Goal: Register for event/course

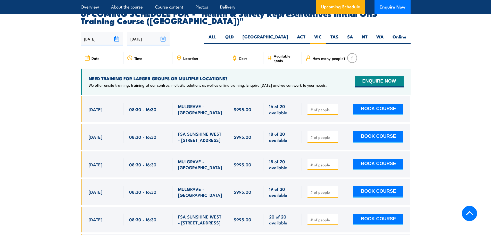
scroll to position [877, 0]
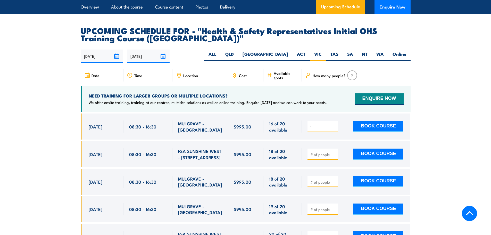
click at [334, 124] on input "1" at bounding box center [323, 126] width 26 height 5
type input "2"
click at [334, 124] on input "2" at bounding box center [323, 126] width 26 height 5
click at [365, 121] on button "BOOK COURSE" at bounding box center [379, 126] width 50 height 11
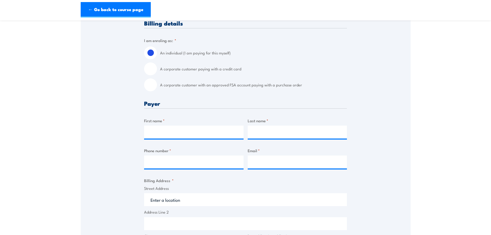
scroll to position [129, 0]
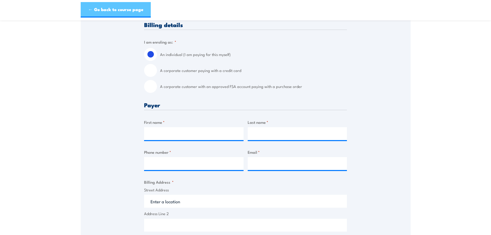
click at [100, 10] on link "← Go back to course page" at bounding box center [116, 9] width 70 height 15
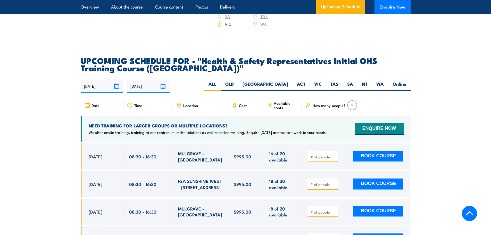
scroll to position [844, 0]
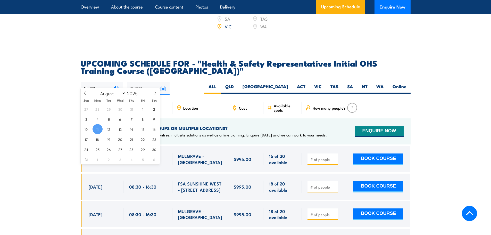
click at [116, 82] on input "11/08/2025" at bounding box center [102, 88] width 43 height 13
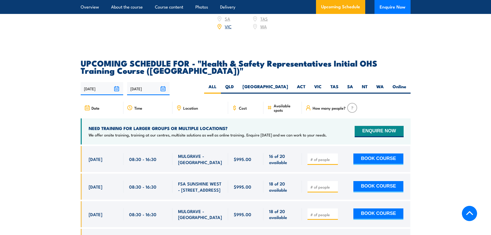
click at [192, 83] on div "11/08/2025 07/02/2026" at bounding box center [246, 88] width 330 height 13
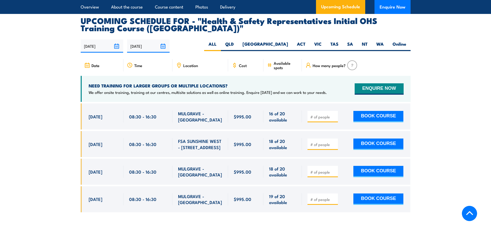
scroll to position [896, 0]
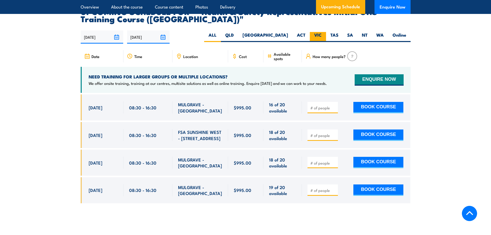
click at [319, 32] on label "VIC" at bounding box center [318, 37] width 16 height 10
click at [322, 32] on input "VIC" at bounding box center [323, 33] width 3 height 3
radio input "true"
click at [89, 7] on link "Overview" at bounding box center [90, 7] width 18 height 14
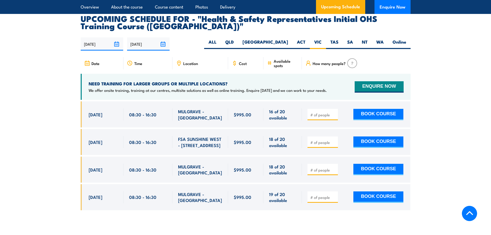
scroll to position [885, 0]
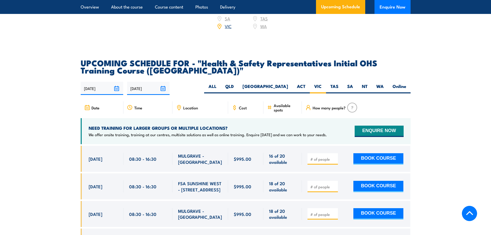
scroll to position [844, 0]
click at [93, 7] on link "Overview" at bounding box center [90, 7] width 18 height 14
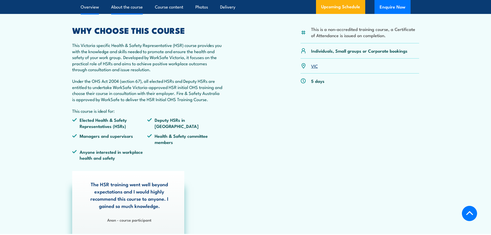
scroll to position [135, 0]
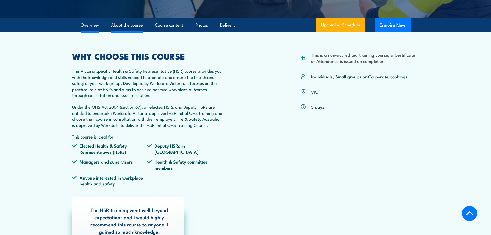
click at [123, 27] on link "About the course" at bounding box center [127, 25] width 32 height 14
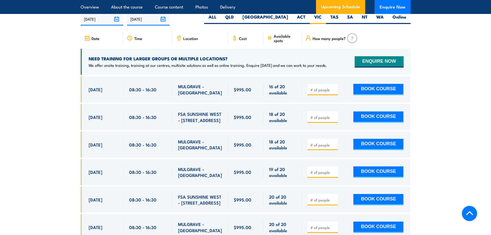
scroll to position [927, 0]
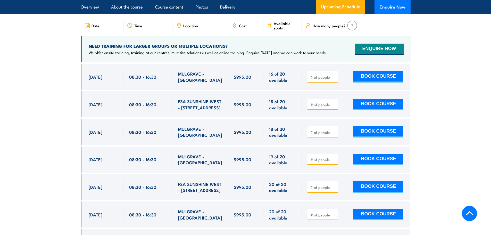
click at [321, 102] on input "number" at bounding box center [323, 104] width 26 height 5
type input "2"
click at [361, 99] on button "BOOK COURSE" at bounding box center [379, 104] width 50 height 11
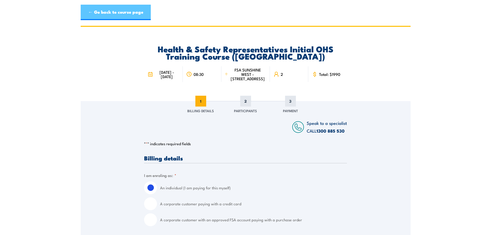
click at [107, 11] on link "← Go back to course page" at bounding box center [116, 12] width 70 height 15
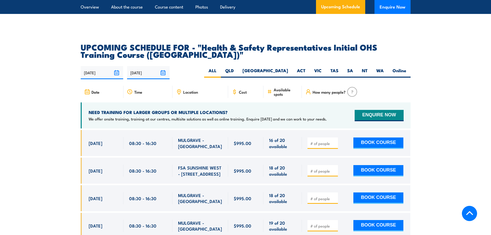
scroll to position [896, 0]
